Goal: Task Accomplishment & Management: Use online tool/utility

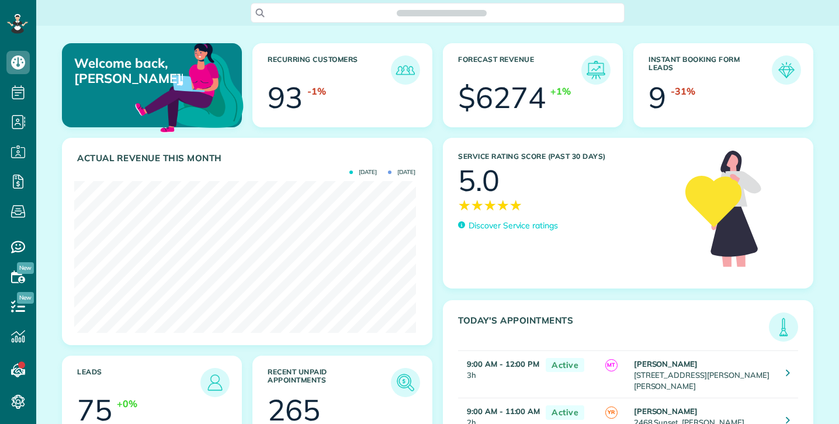
scroll to position [152, 341]
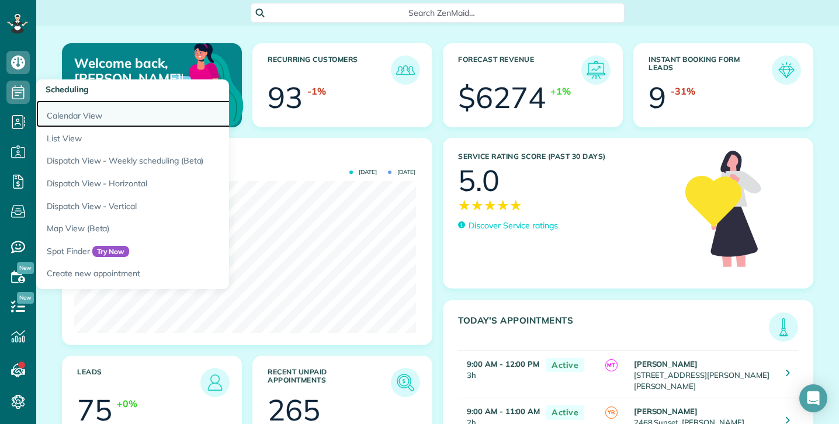
click at [85, 117] on link "Calendar View" at bounding box center [182, 114] width 292 height 27
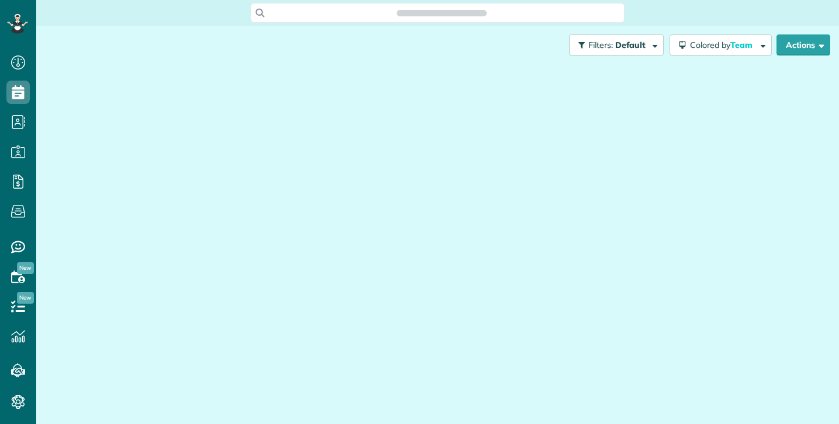
scroll to position [5, 5]
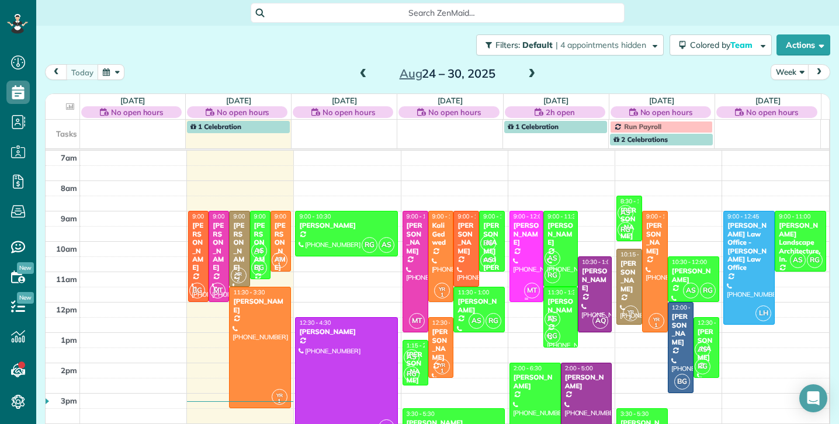
click at [515, 240] on div at bounding box center [526, 257] width 33 height 90
